Goal: Transaction & Acquisition: Purchase product/service

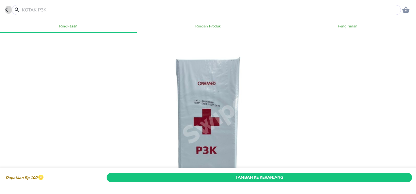
click at [7, 10] on icon "button" at bounding box center [7, 9] width 5 height 5
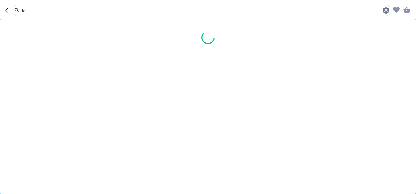
type input "k"
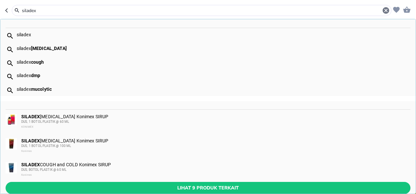
type input "siladex"
